Goal: Information Seeking & Learning: Learn about a topic

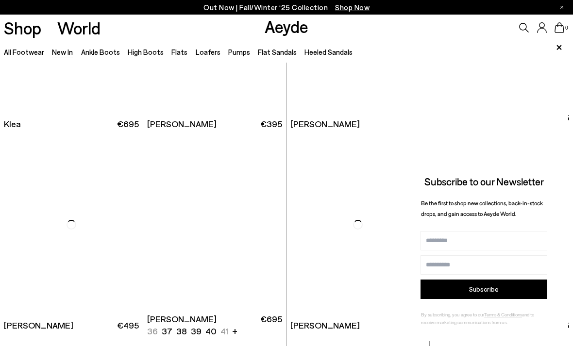
scroll to position [966, 0]
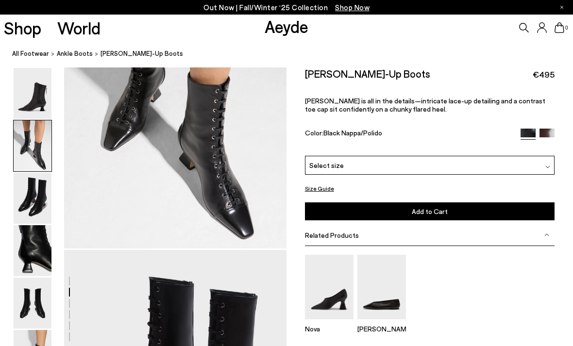
scroll to position [398, 0]
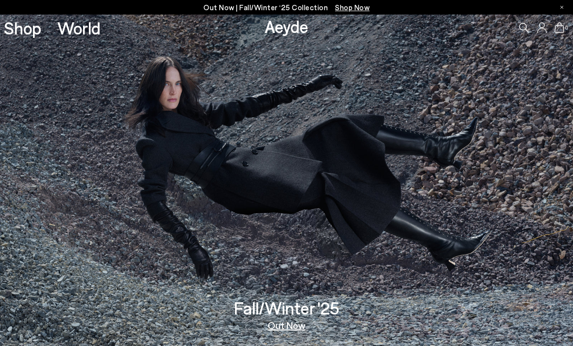
scroll to position [208, 0]
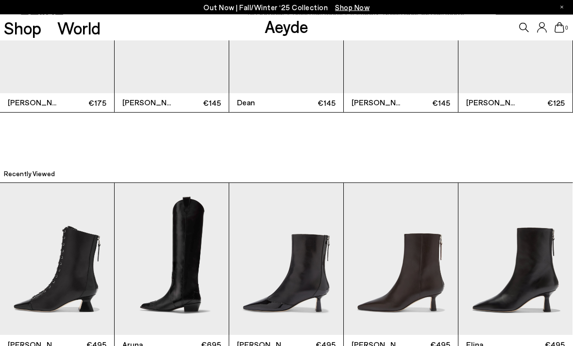
scroll to position [2478, 0]
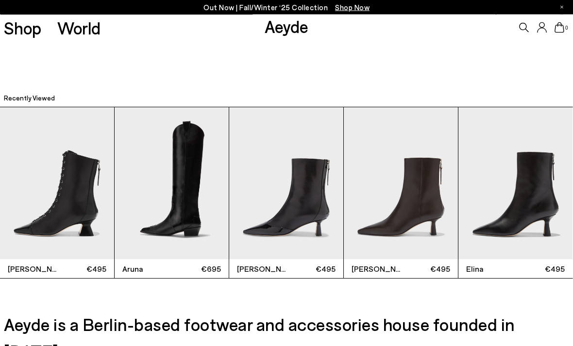
scroll to position [2478, 0]
